Goal: Transaction & Acquisition: Subscribe to service/newsletter

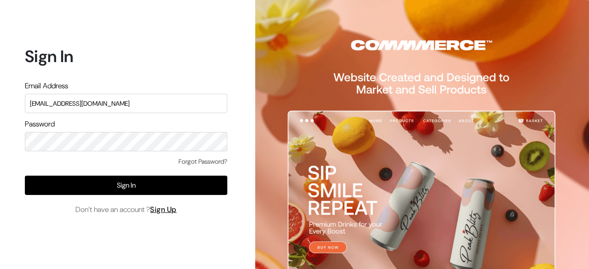
type input "surajp@outdoinc.com"
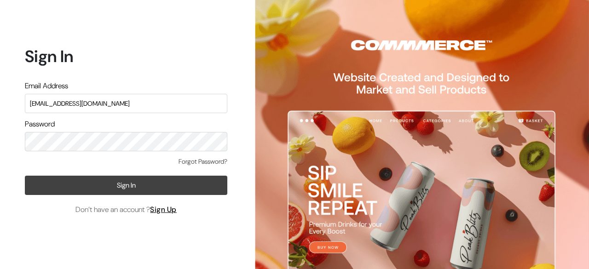
click at [140, 187] on button "Sign In" at bounding box center [126, 185] width 203 height 19
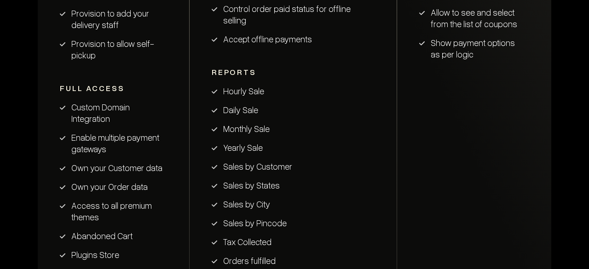
scroll to position [1967, 0]
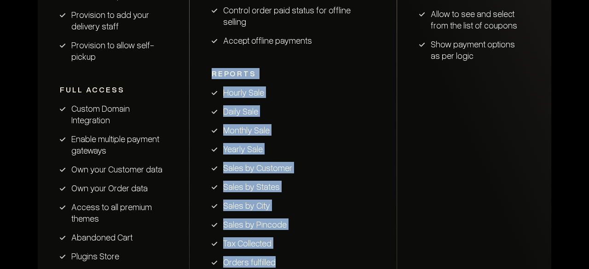
drag, startPoint x: 211, startPoint y: 47, endPoint x: 282, endPoint y: 237, distance: 201.9
click at [282, 237] on div "Reports Hourly Sale Daily Sale Monthly Sale Yearly Sale Sales by Customer Sales…" at bounding box center [293, 168] width 163 height 200
click at [282, 256] on li "Orders fulfilled" at bounding box center [293, 262] width 163 height 12
drag, startPoint x: 282, startPoint y: 237, endPoint x: 204, endPoint y: 48, distance: 203.5
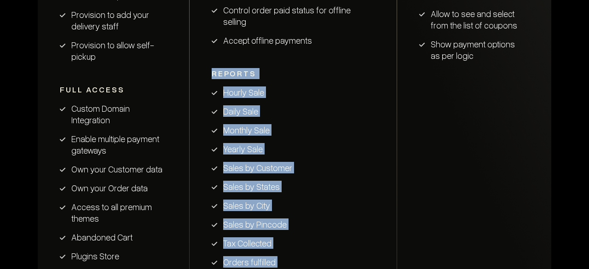
drag, startPoint x: 204, startPoint y: 48, endPoint x: 287, endPoint y: 233, distance: 202.1
click at [287, 256] on li "Orders fulfilled" at bounding box center [293, 262] width 163 height 12
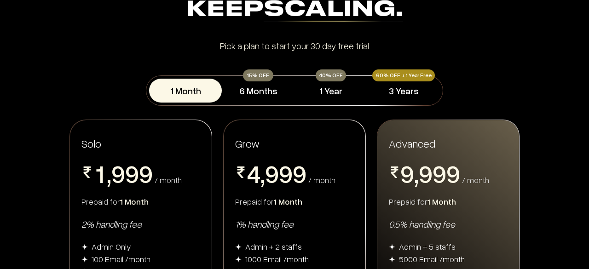
scroll to position [0, 0]
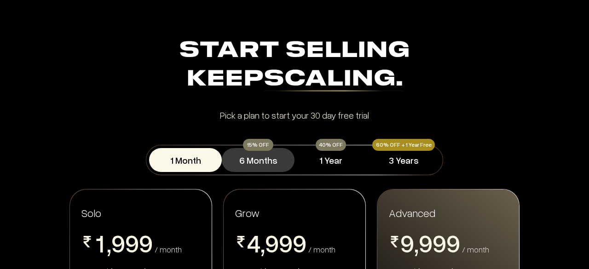
click at [254, 161] on button "6 Months" at bounding box center [258, 160] width 73 height 24
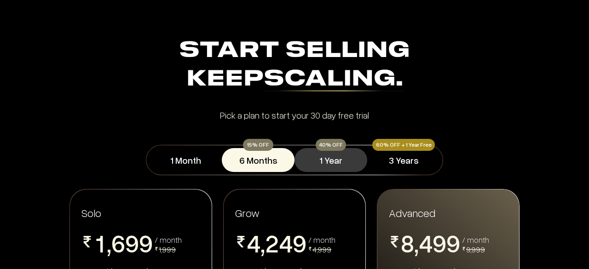
click at [310, 162] on button "1 Year" at bounding box center [331, 160] width 73 height 24
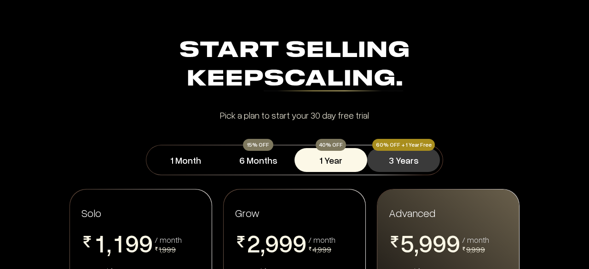
click at [400, 163] on button "3 Years" at bounding box center [403, 160] width 73 height 24
